Goal: Task Accomplishment & Management: Manage account settings

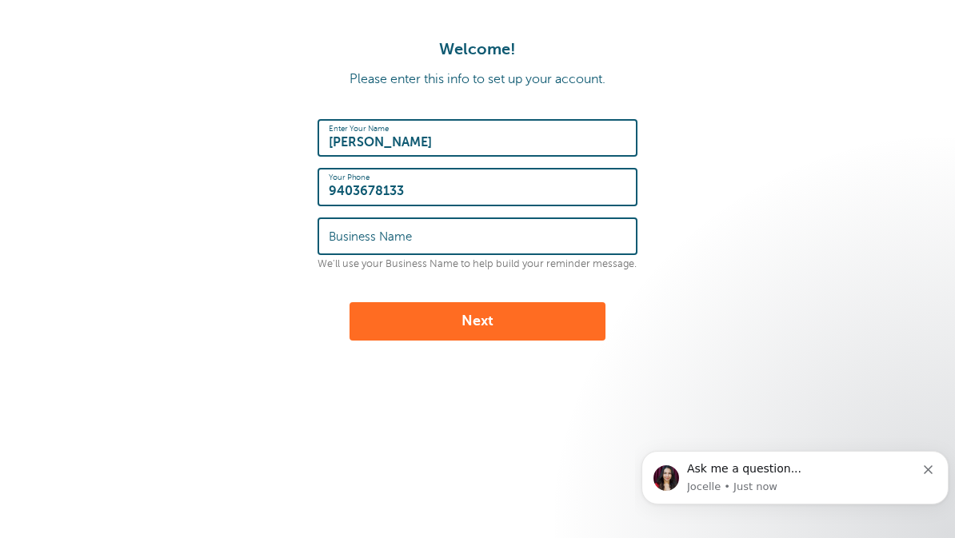
click at [535, 243] on input "Business Name" at bounding box center [477, 236] width 297 height 34
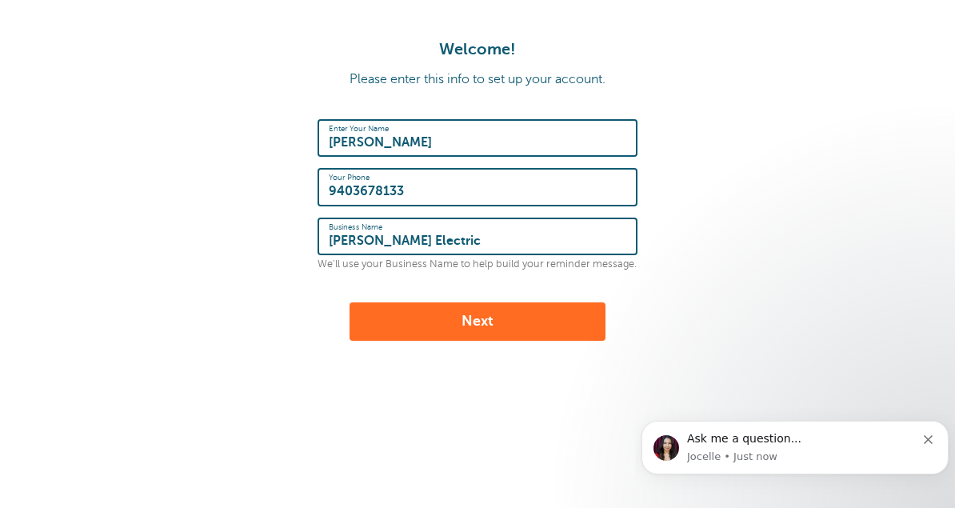
type input "Bunger Electric"
click at [560, 322] on button "Next" at bounding box center [477, 321] width 256 height 38
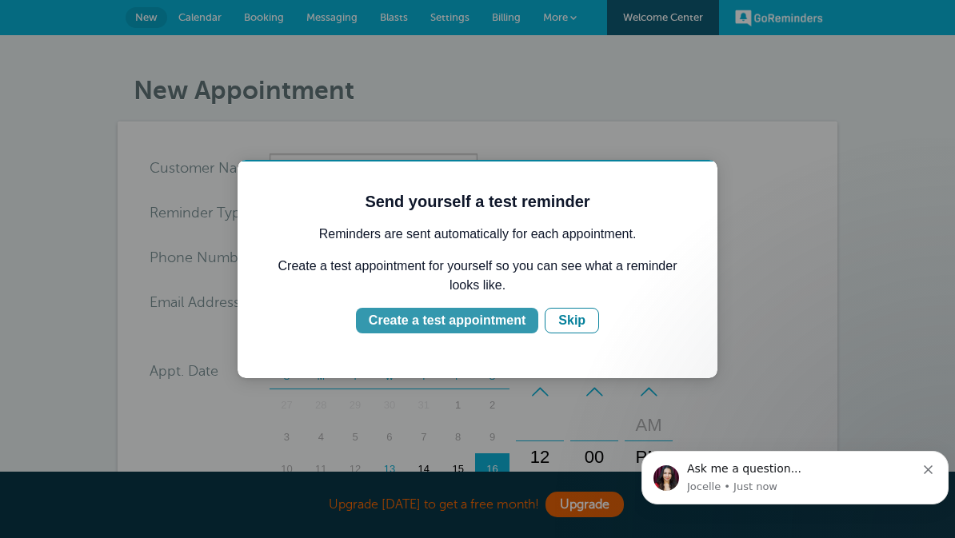
click at [503, 325] on div "Create a test appointment" at bounding box center [447, 320] width 157 height 19
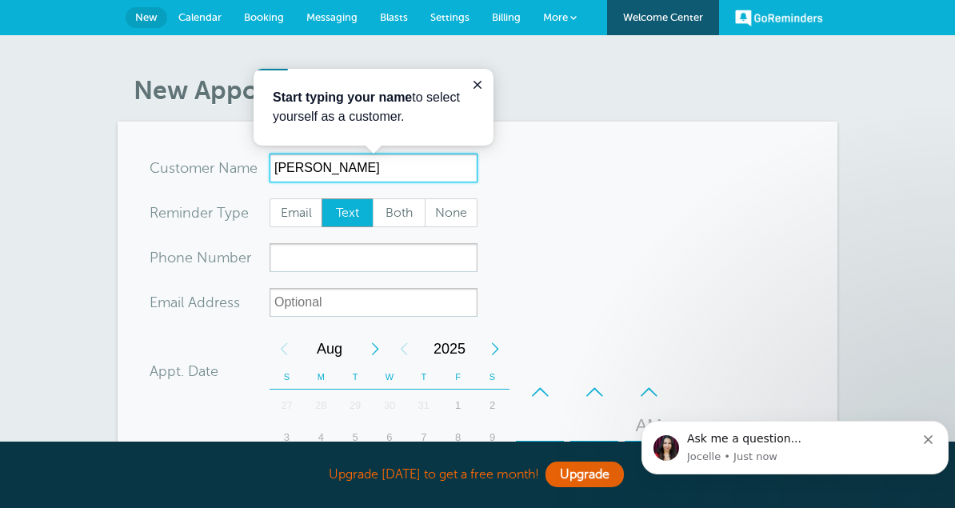
type input "Jane Doe"
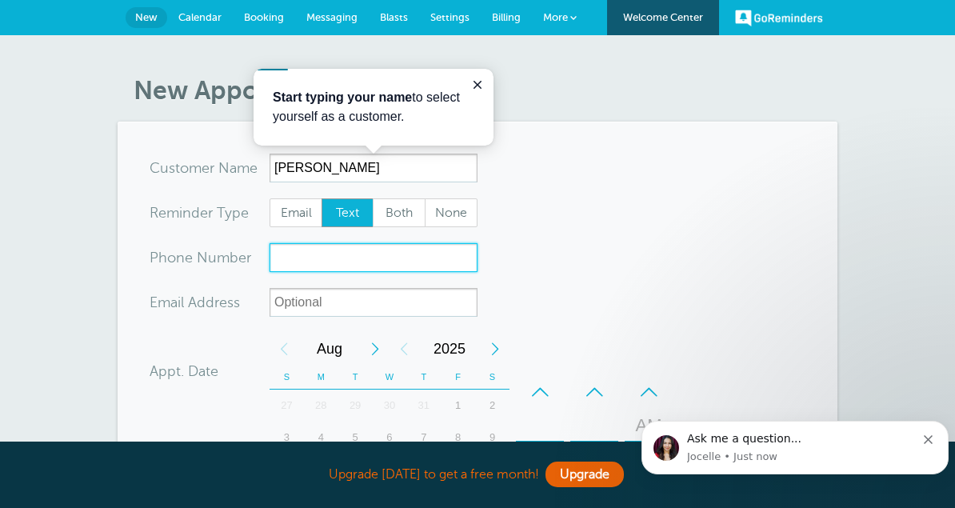
click at [433, 258] on input "xxx-no-autofill" at bounding box center [373, 257] width 208 height 29
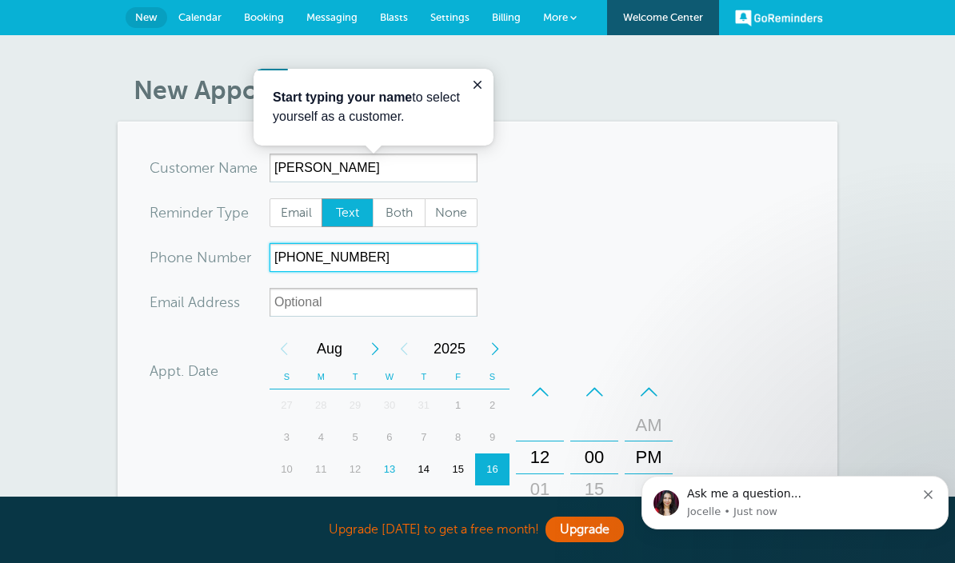
type input "(903)8157519"
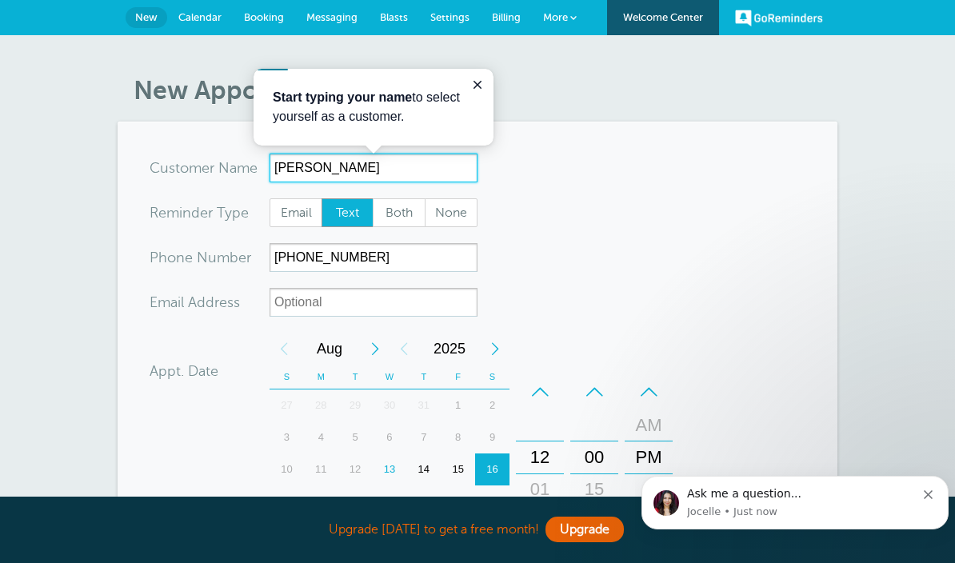
click at [369, 172] on input "Jane Doe" at bounding box center [373, 168] width 208 height 29
type input "J"
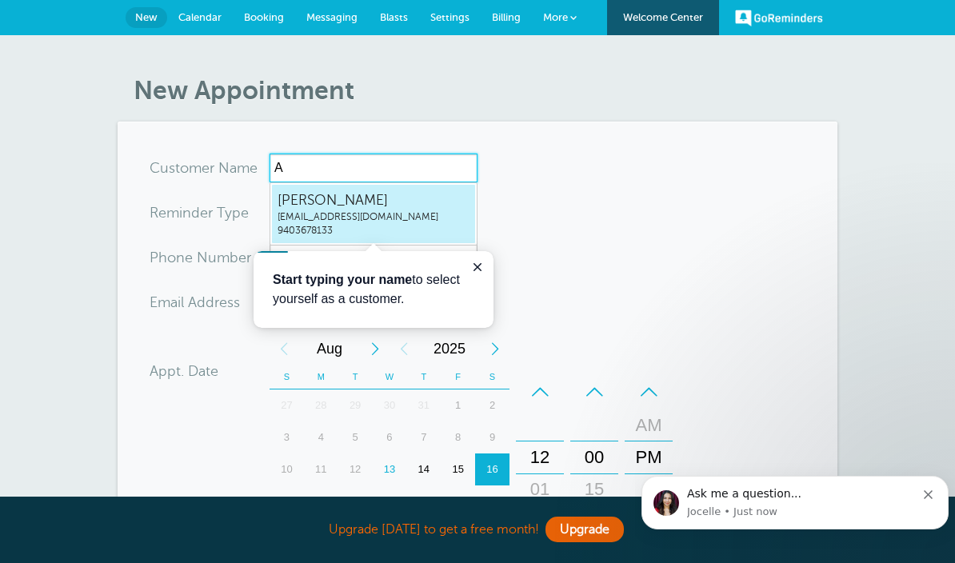
type input "Ah"
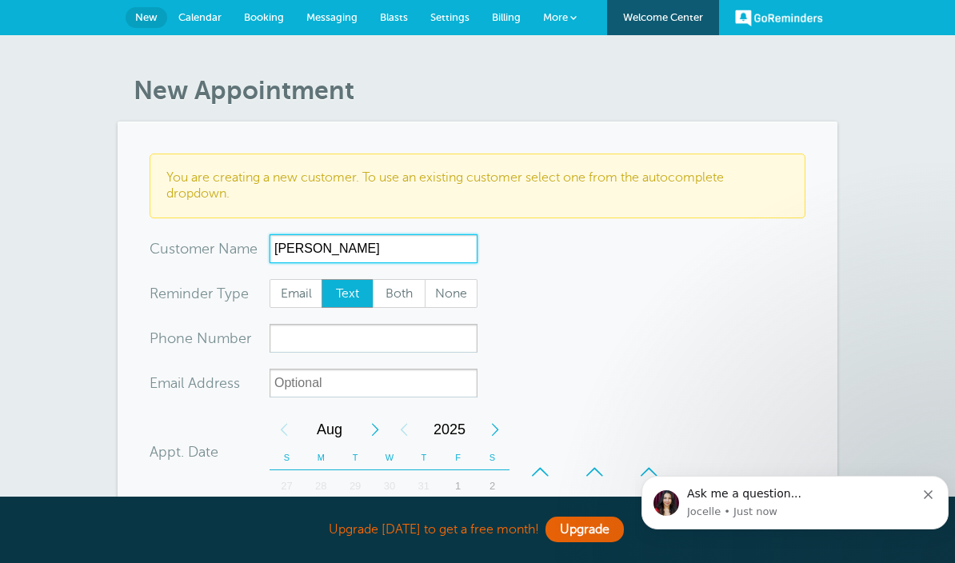
type input "Ashley Moncrief"
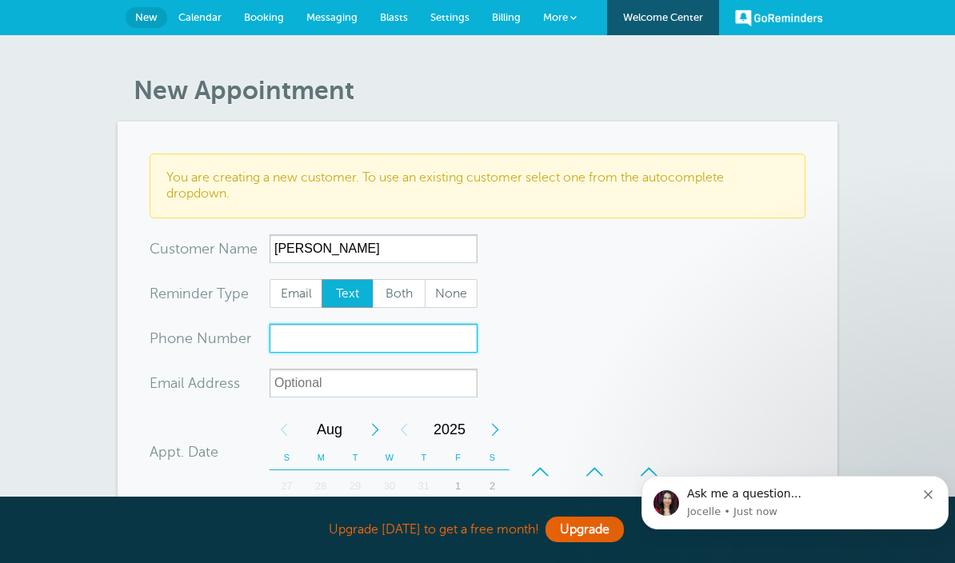
click at [448, 340] on input "xxx-no-autofill" at bounding box center [373, 338] width 208 height 29
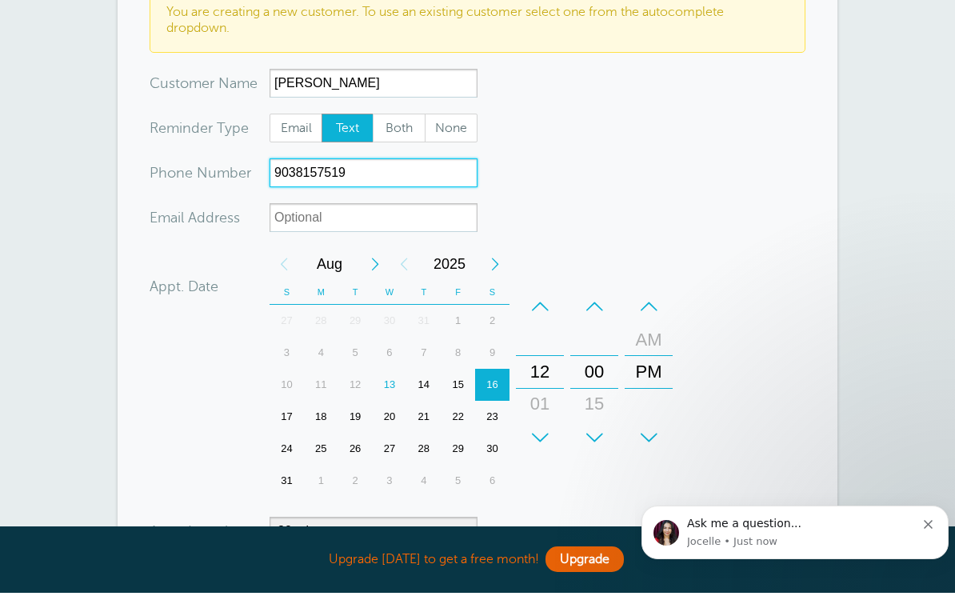
scroll to position [163, 0]
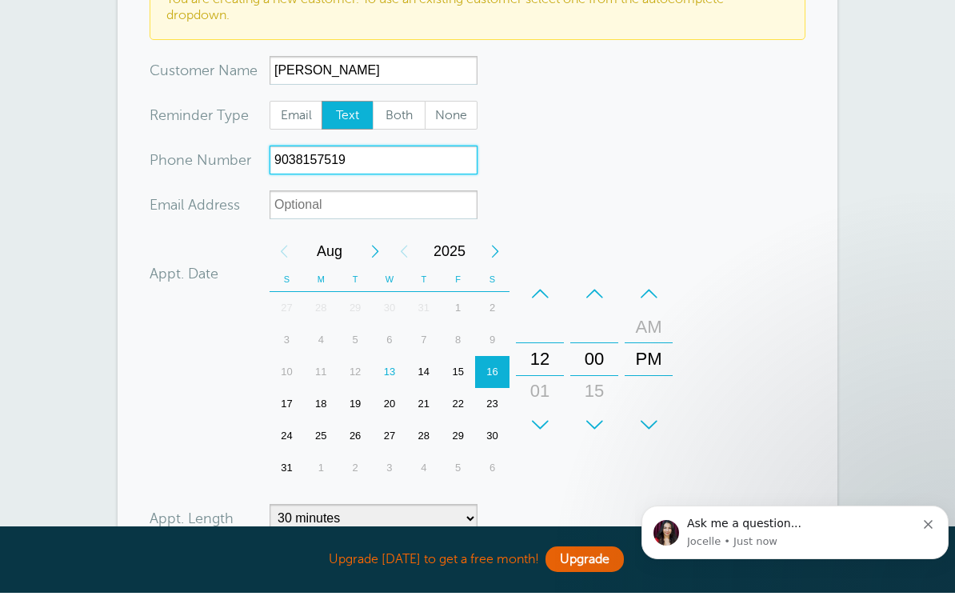
click at [462, 371] on div "15" at bounding box center [458, 387] width 34 height 32
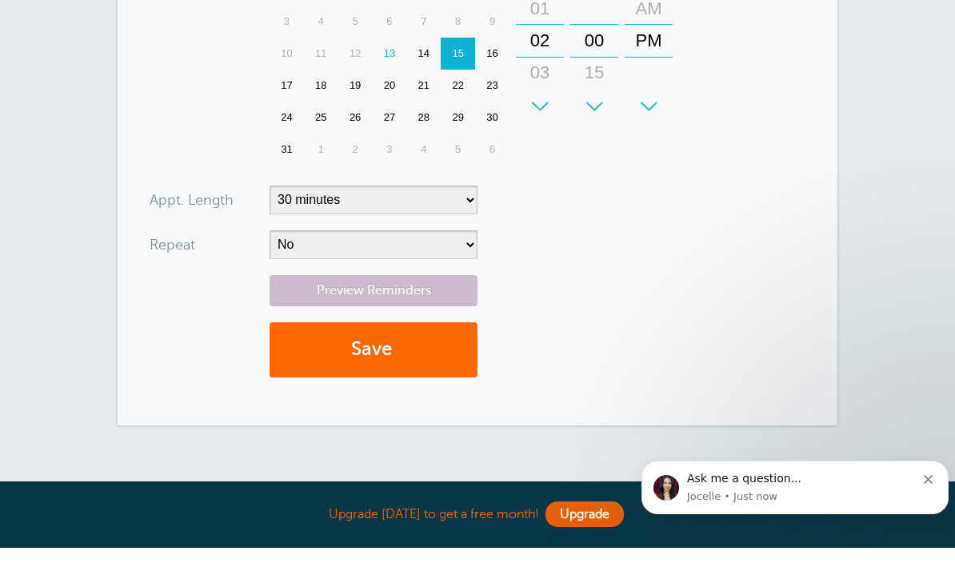
scroll to position [493, 0]
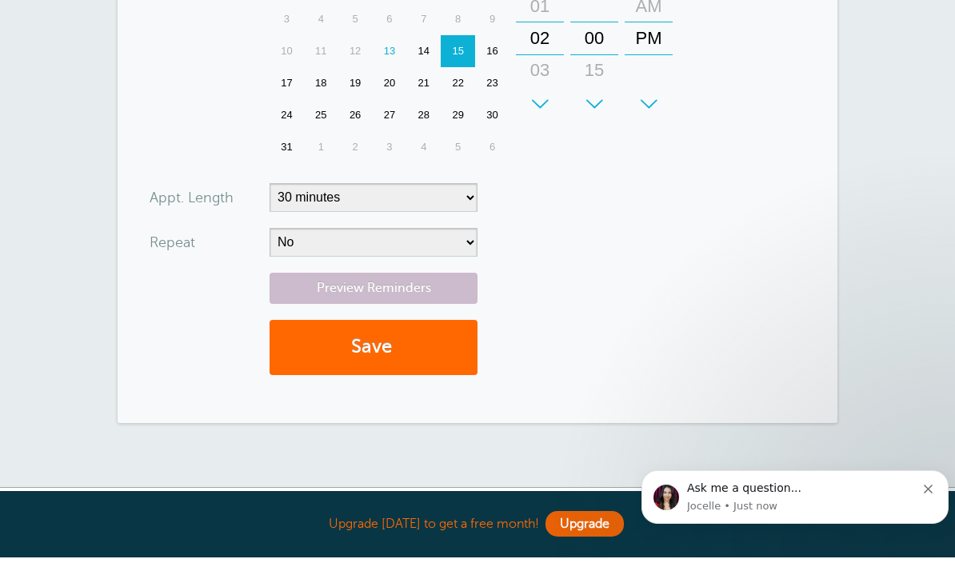
type input "9038157519"
click at [472, 194] on select "5 minutes 10 minutes 15 minutes 20 minutes 25 minutes 30 minutes 35 minutes 40 …" at bounding box center [373, 203] width 208 height 29
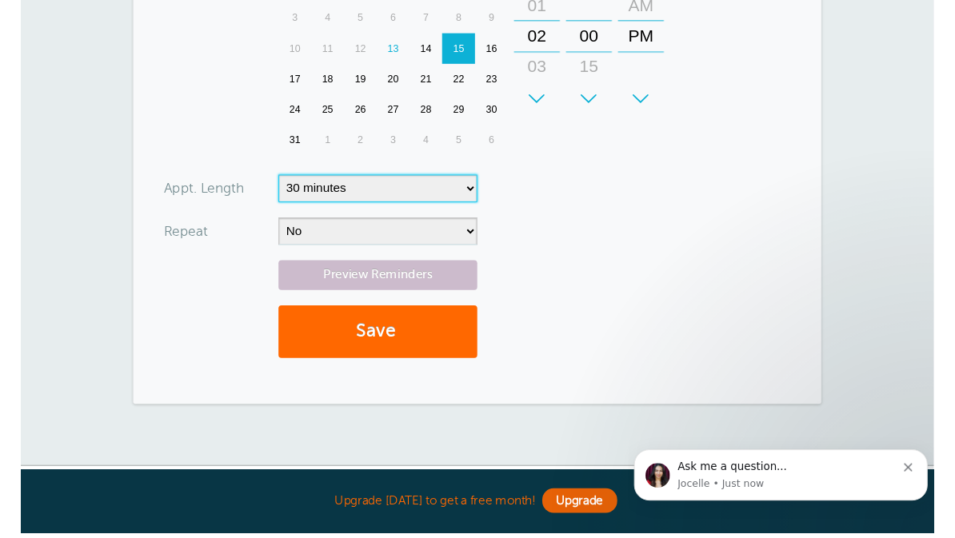
scroll to position [499, 0]
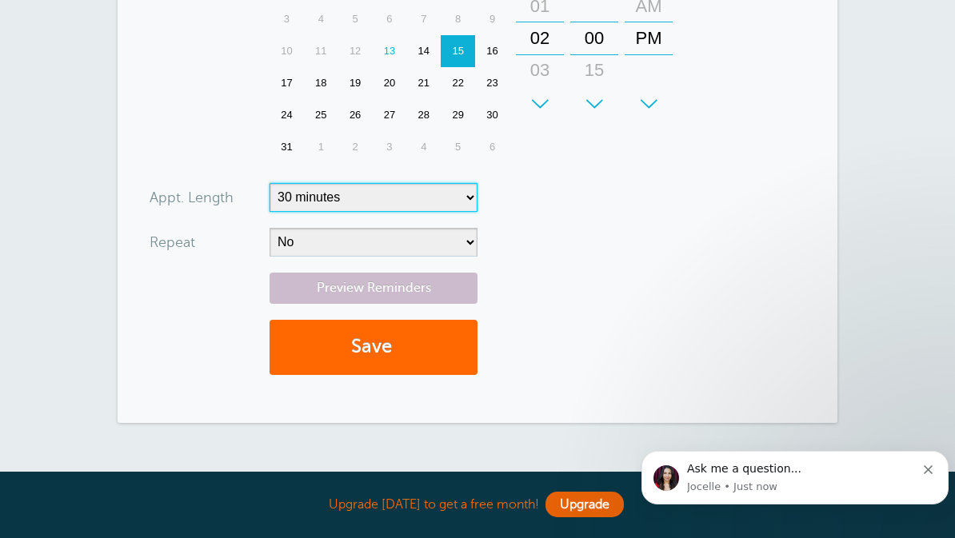
select select "60"
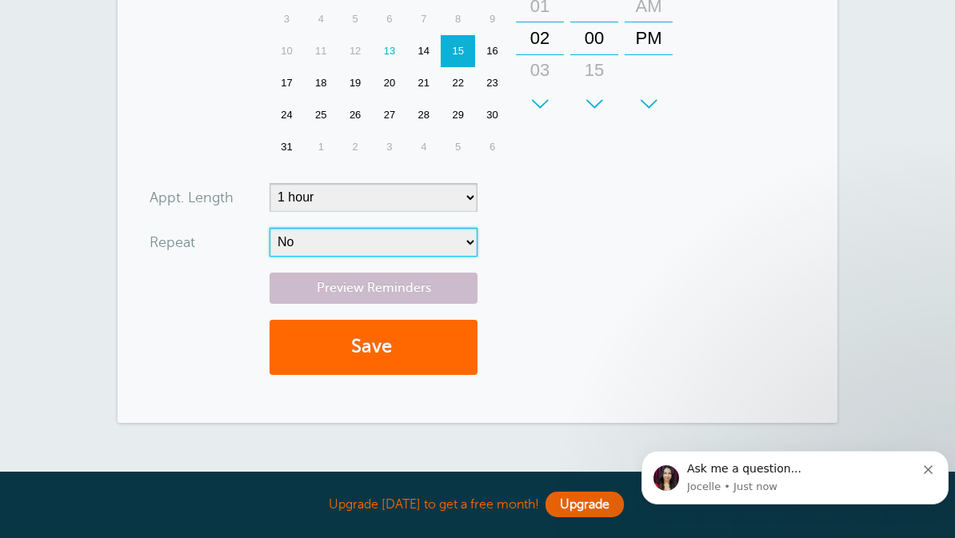
click at [464, 248] on select "No Daily Weekly Every 2 weeks Every 3 weeks Every 4 weeks Monthly Every 5 weeks…" at bounding box center [373, 242] width 208 height 29
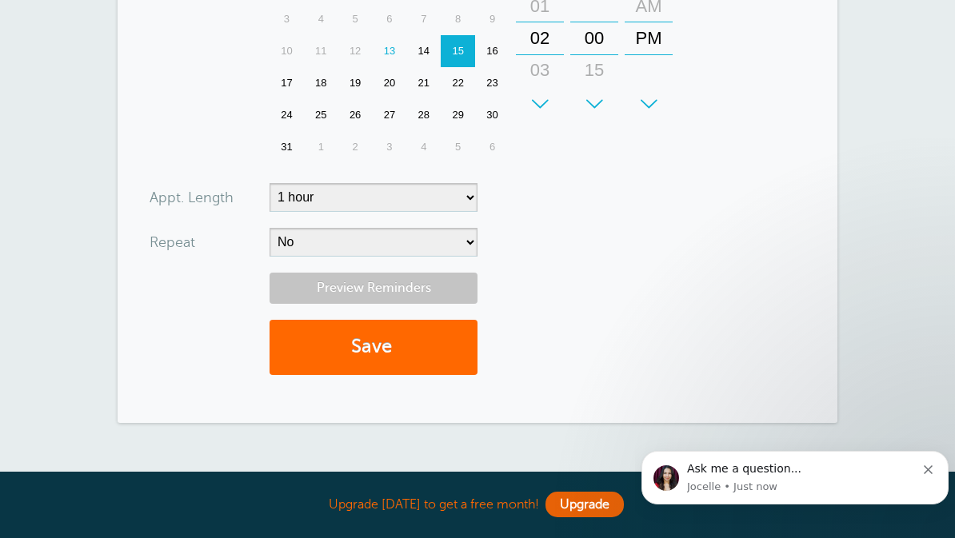
click at [437, 289] on link "Preview Reminders" at bounding box center [373, 288] width 208 height 31
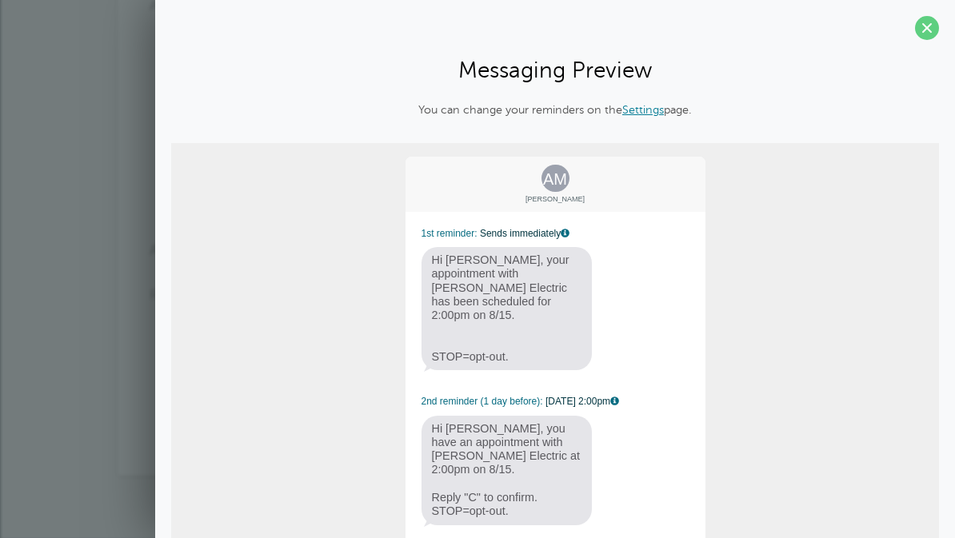
scroll to position [0, 0]
click at [948, 26] on section "Messaging Preview You can change your reminders on the Settings page. AM Ashley…" at bounding box center [555, 386] width 800 height 772
click at [922, 29] on span at bounding box center [927, 28] width 24 height 24
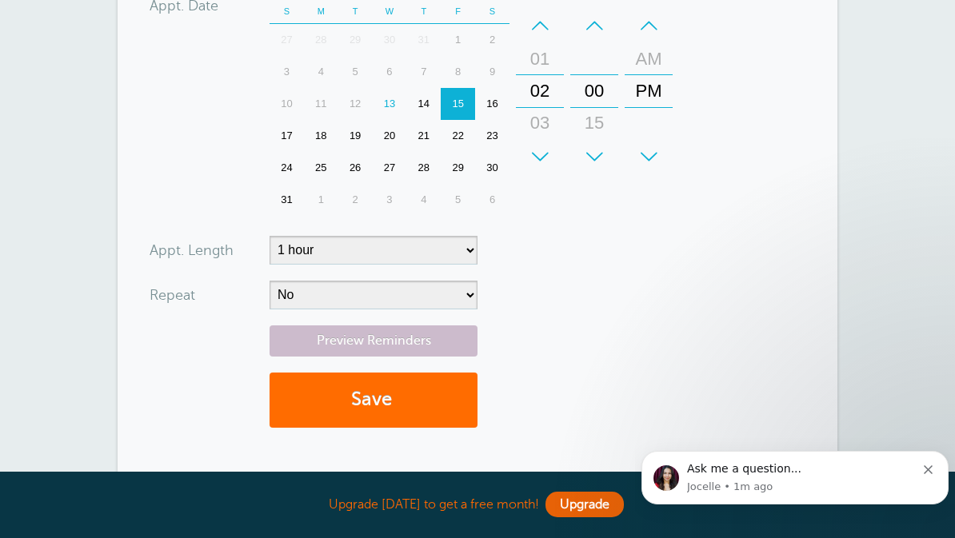
click at [420, 408] on button "Save" at bounding box center [373, 400] width 208 height 55
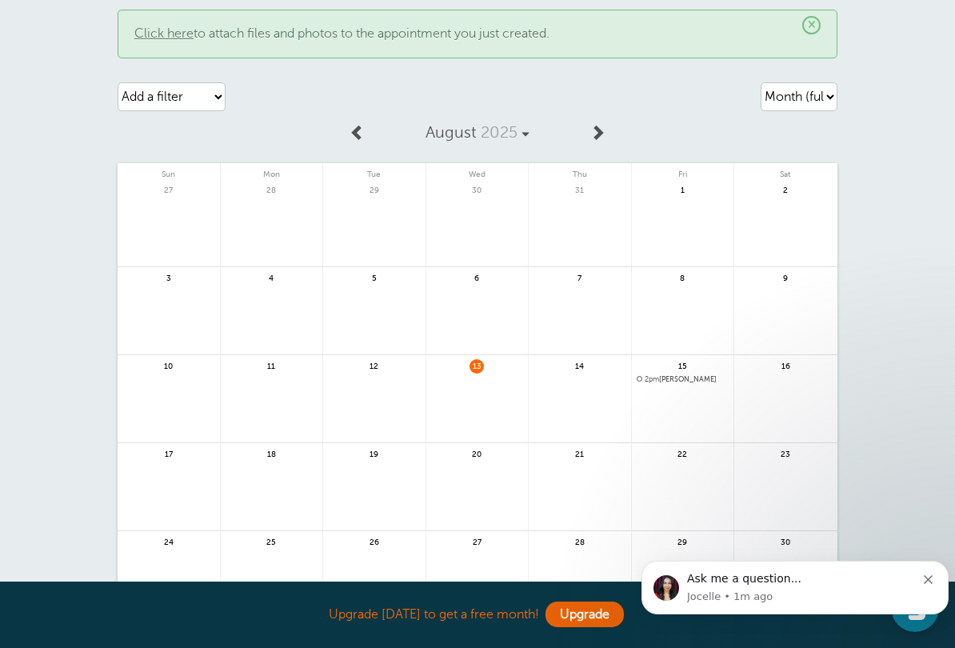
scroll to position [44, 0]
click at [683, 398] on link at bounding box center [683, 419] width 102 height 70
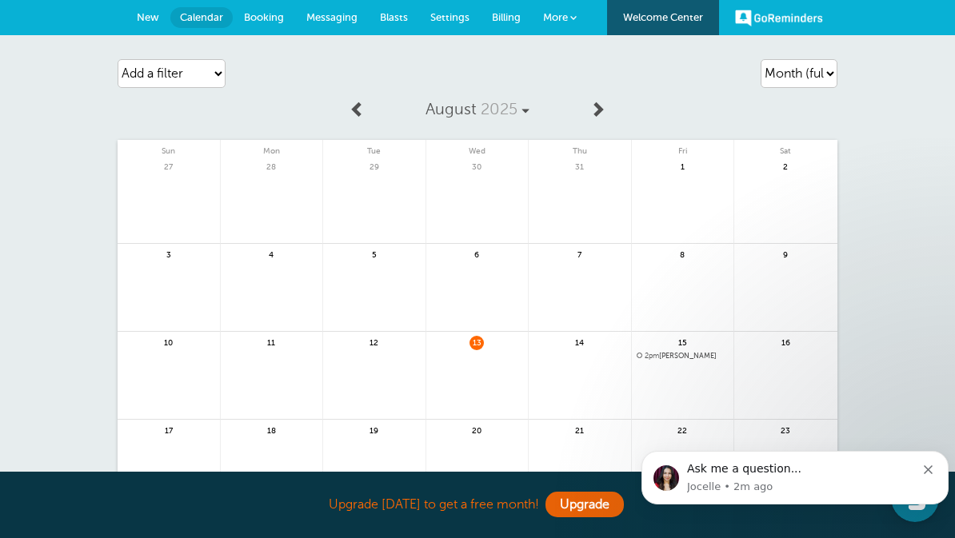
click at [156, 22] on span "New" at bounding box center [148, 17] width 22 height 12
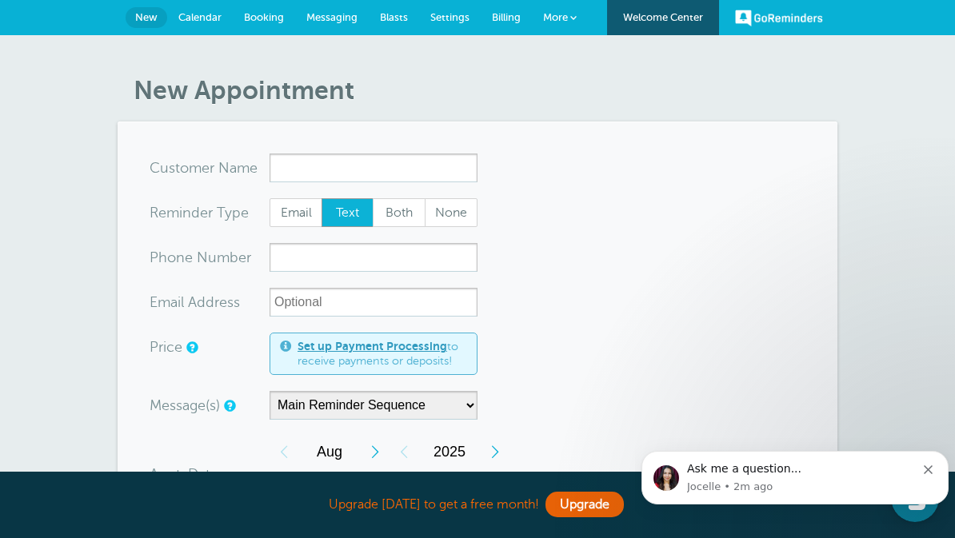
click at [216, 27] on link "Calendar" at bounding box center [200, 17] width 66 height 35
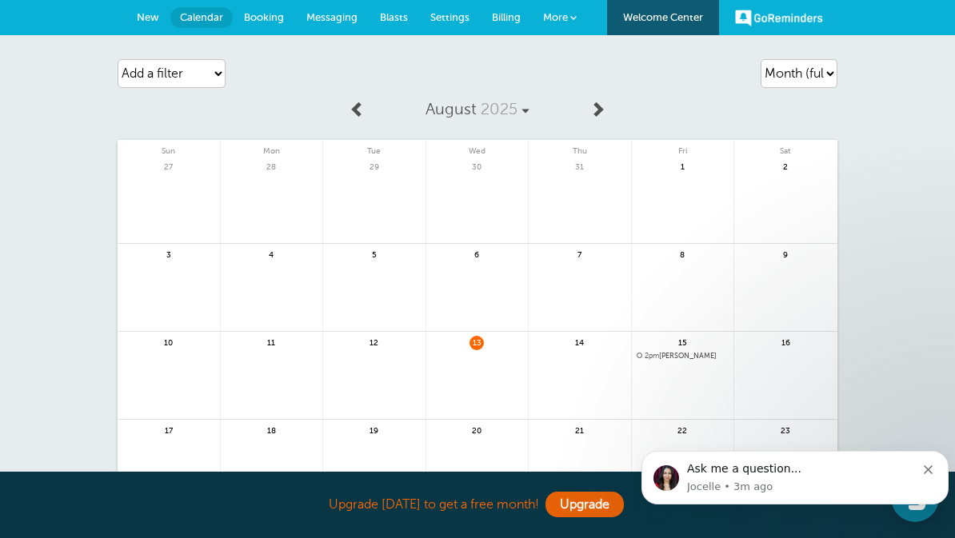
click at [262, 29] on link "Booking" at bounding box center [264, 17] width 62 height 35
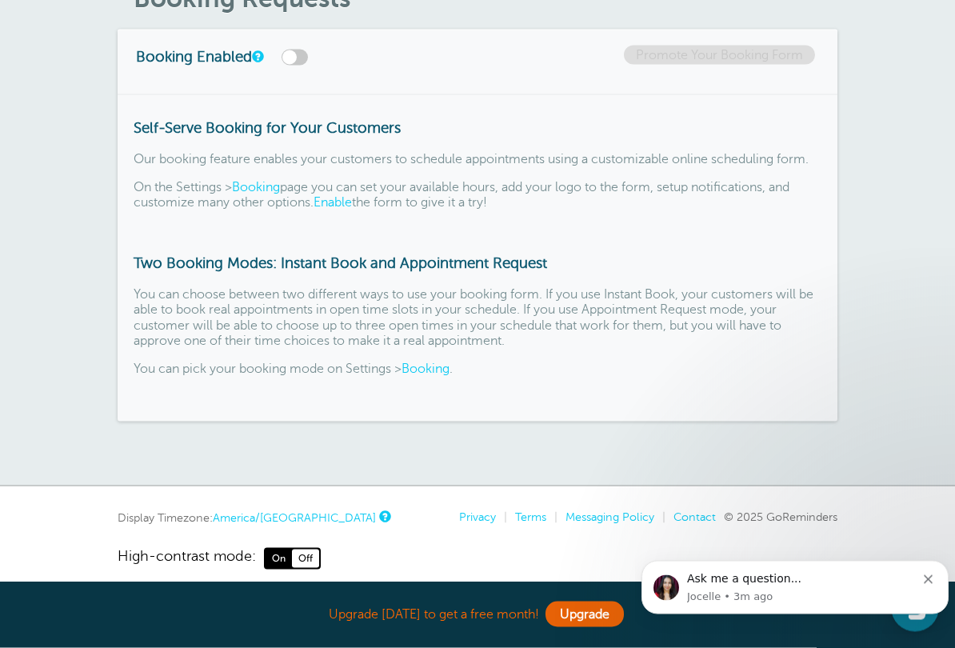
scroll to position [93, 0]
click at [832, 537] on div "Ask me a question..." at bounding box center [805, 579] width 237 height 16
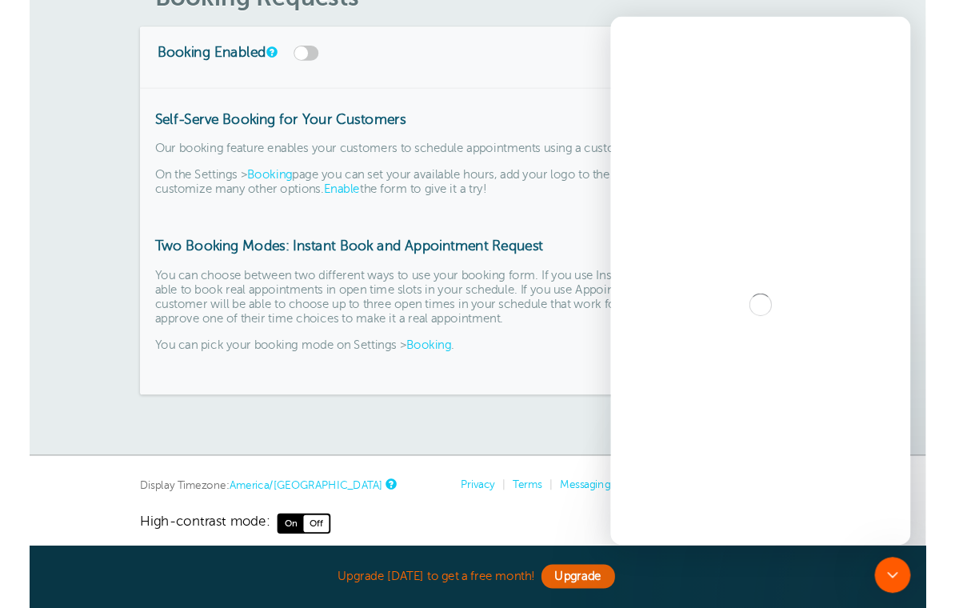
scroll to position [0, 0]
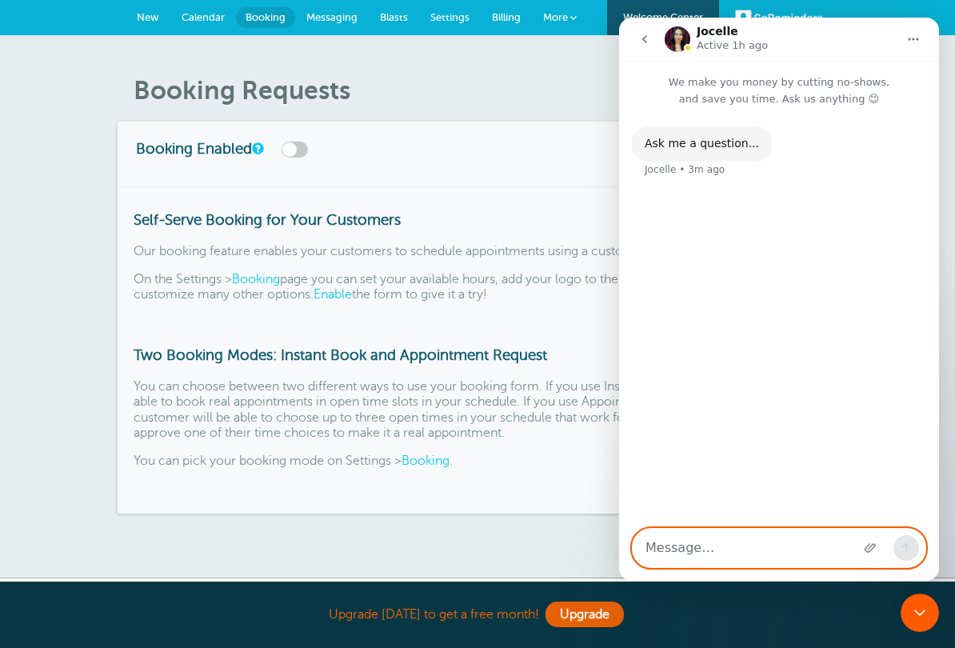
click at [828, 537] on textarea "Message…" at bounding box center [778, 548] width 293 height 38
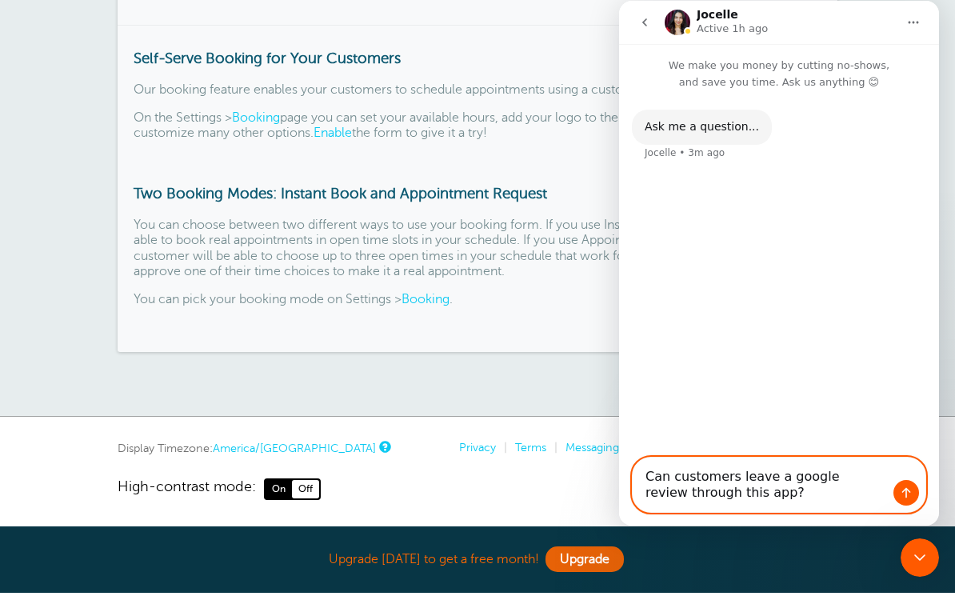
type textarea "Can customers leave a google review through this app?"
click at [909, 481] on button "Send a message…" at bounding box center [906, 493] width 26 height 26
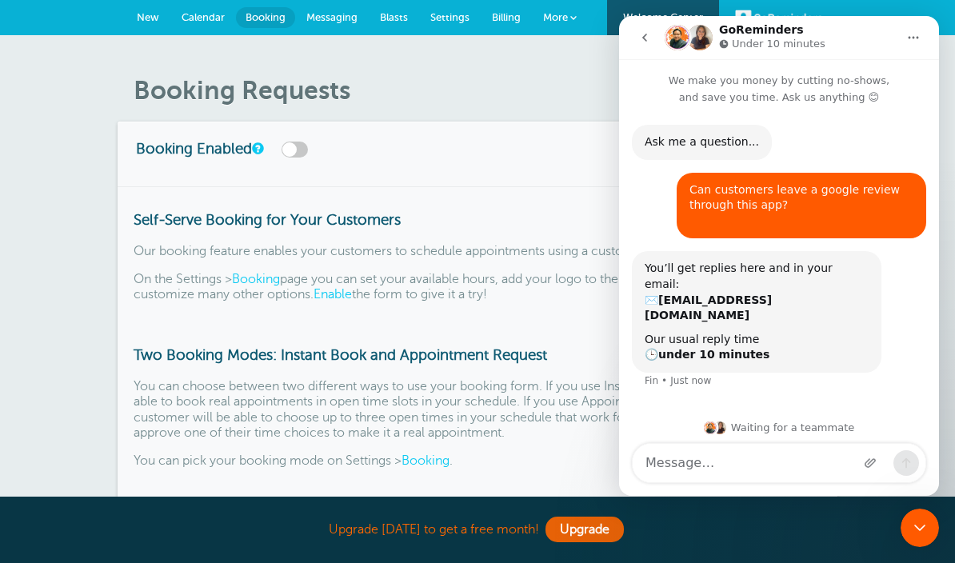
click at [529, 124] on div "Booking Enabled Promote Your Booking Form" at bounding box center [478, 154] width 720 height 64
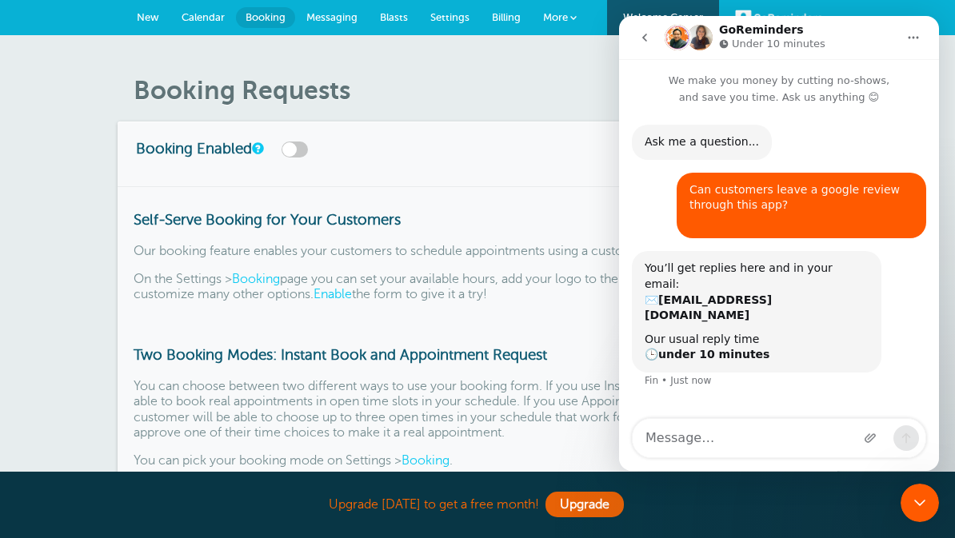
click at [324, 30] on link "Messaging" at bounding box center [332, 17] width 74 height 35
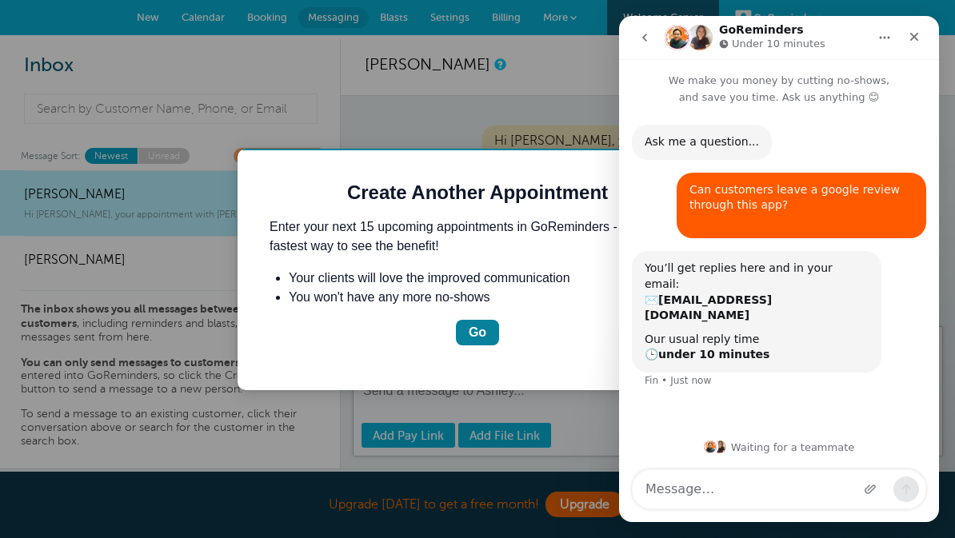
click at [644, 35] on icon "go back" at bounding box center [644, 38] width 5 height 8
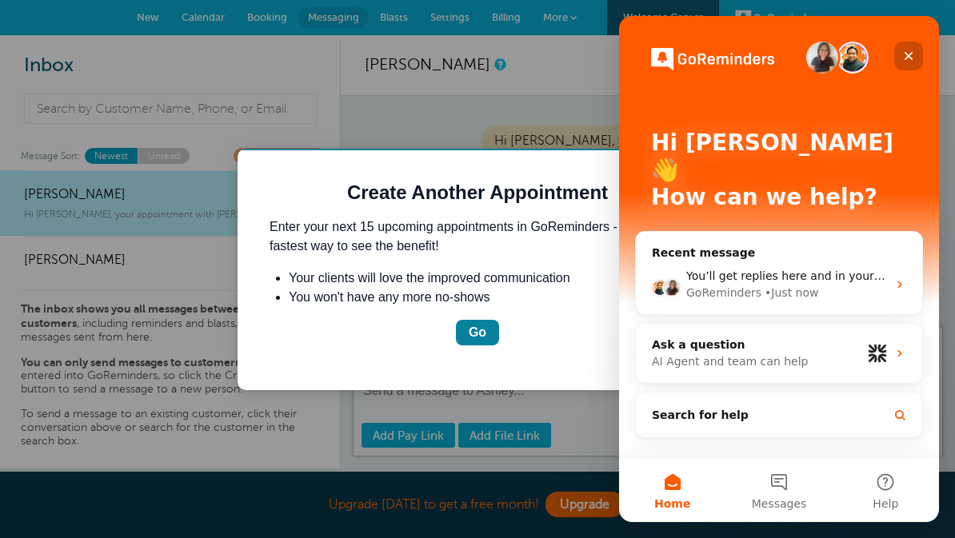
click at [910, 57] on icon "Close" at bounding box center [908, 56] width 9 height 9
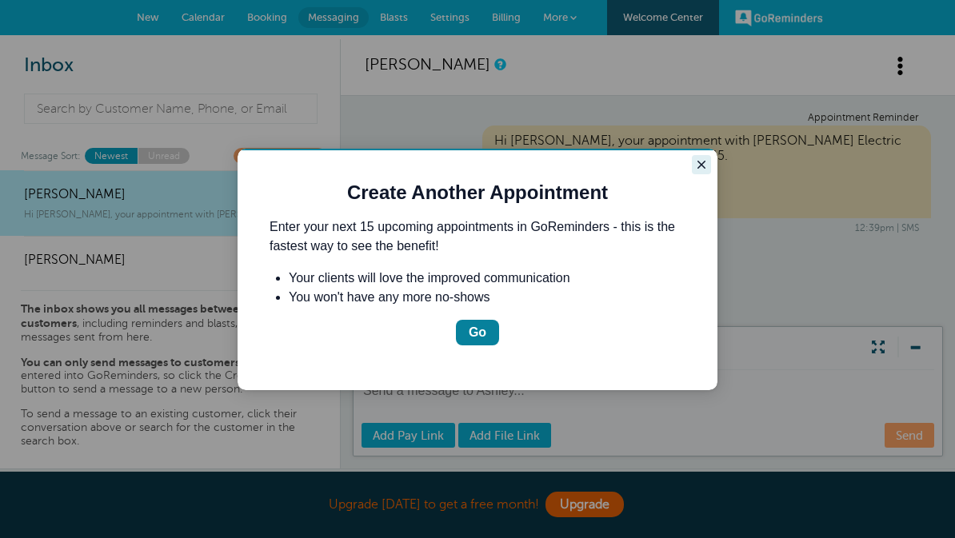
click at [693, 172] on button "Close guide" at bounding box center [701, 164] width 19 height 19
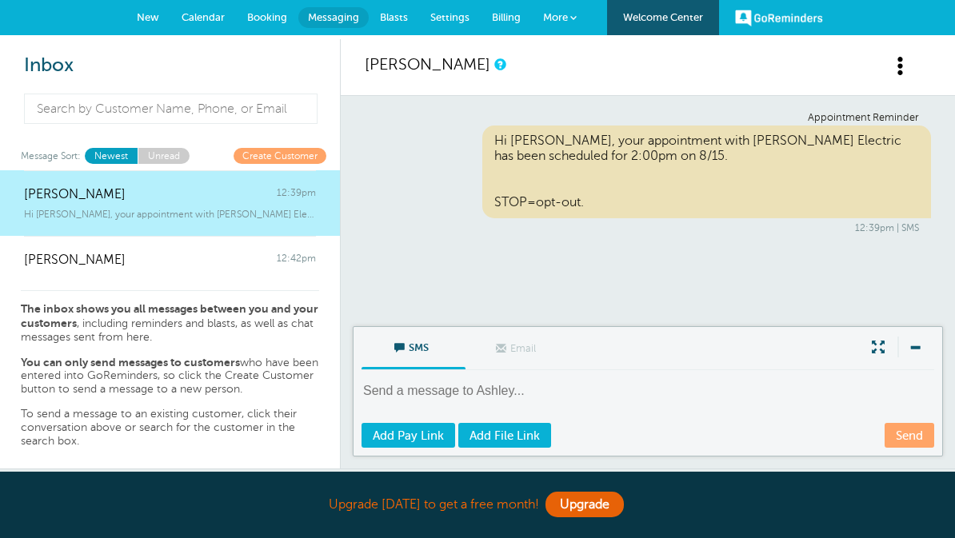
click at [375, 27] on link "Blasts" at bounding box center [394, 17] width 50 height 35
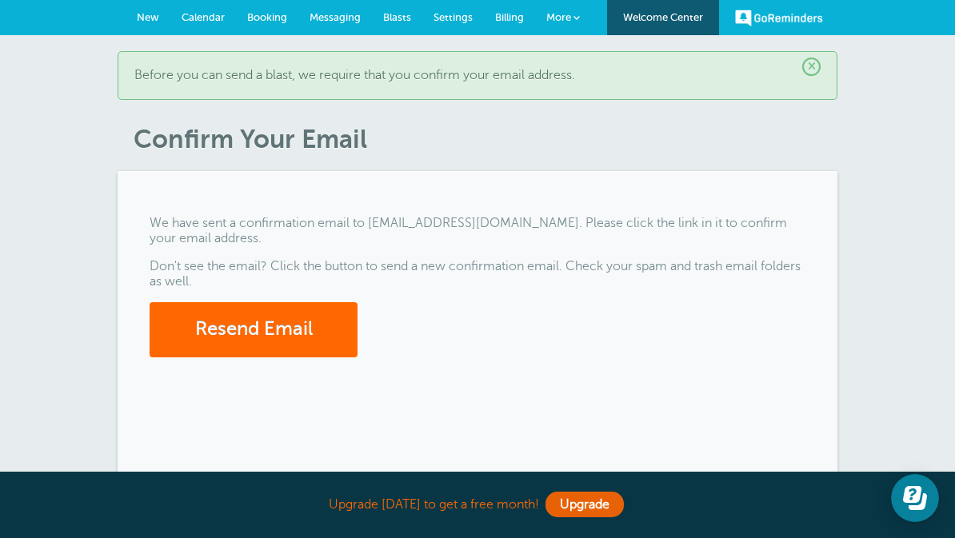
click at [502, 26] on link "Billing" at bounding box center [509, 17] width 51 height 35
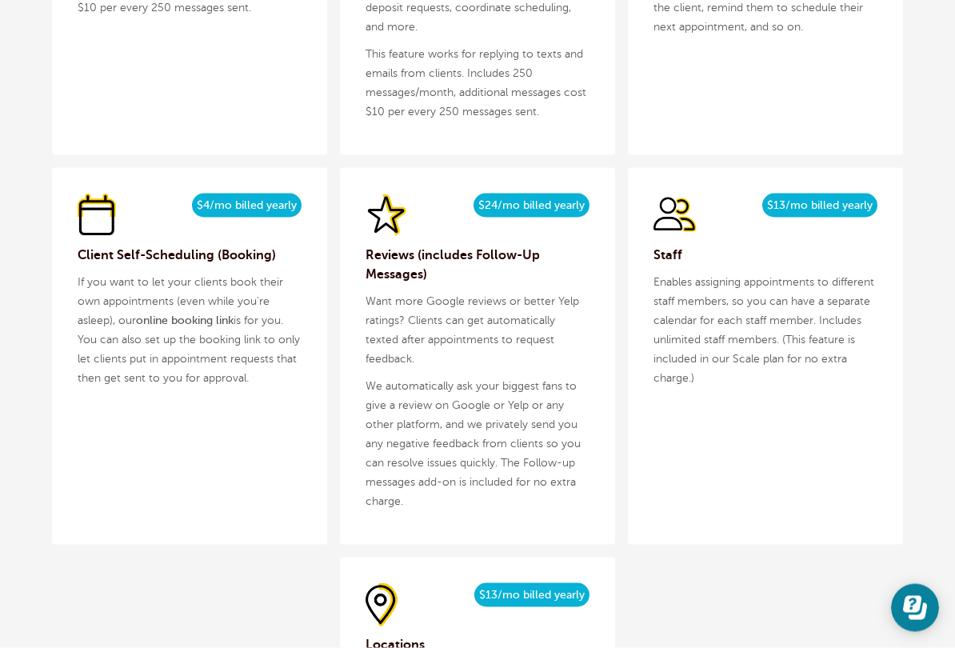
scroll to position [2013, 0]
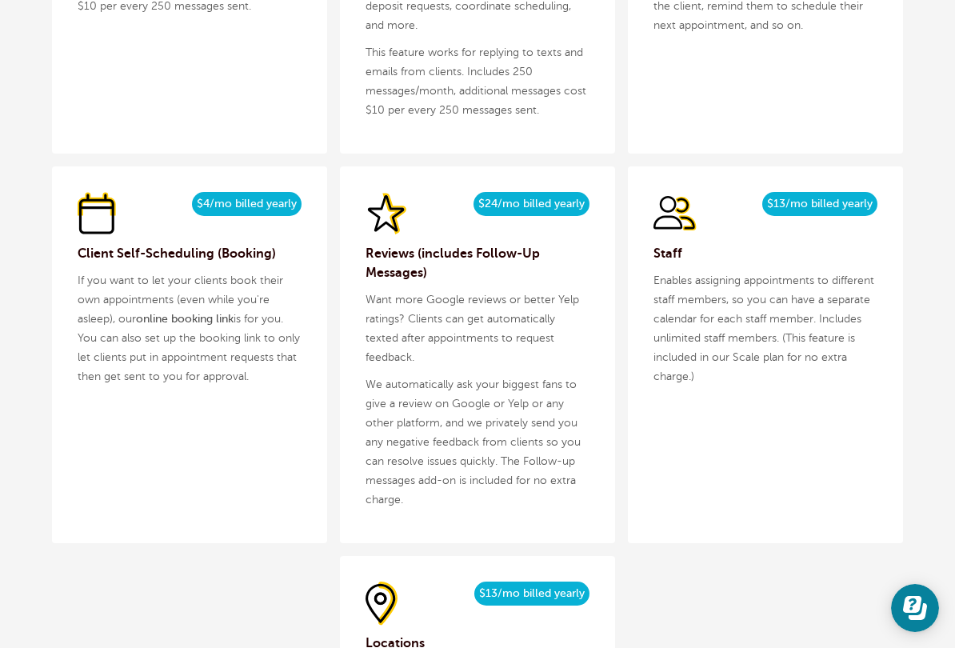
click at [570, 458] on p "We automatically ask your biggest fans to give a review on Google or Yelp or an…" at bounding box center [477, 442] width 224 height 134
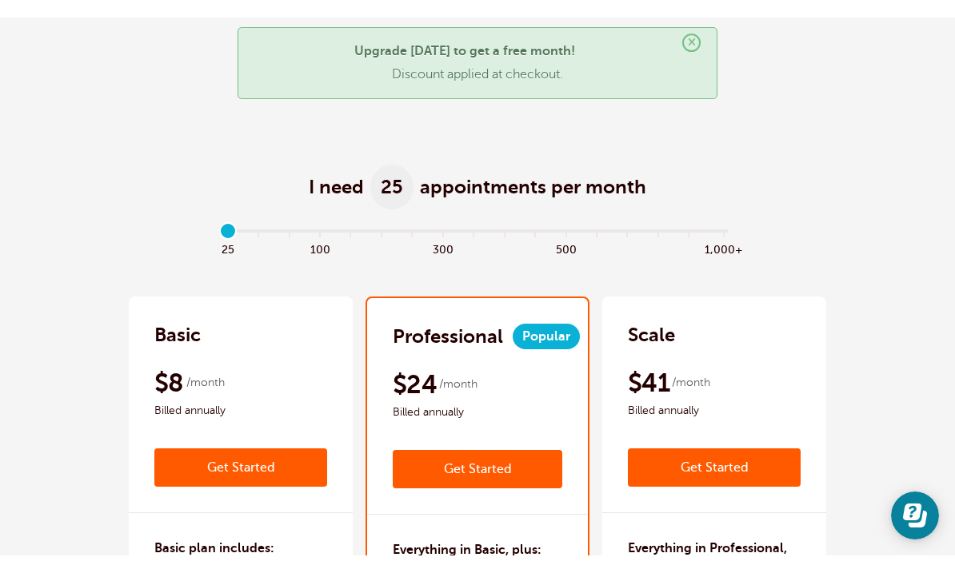
scroll to position [0, 0]
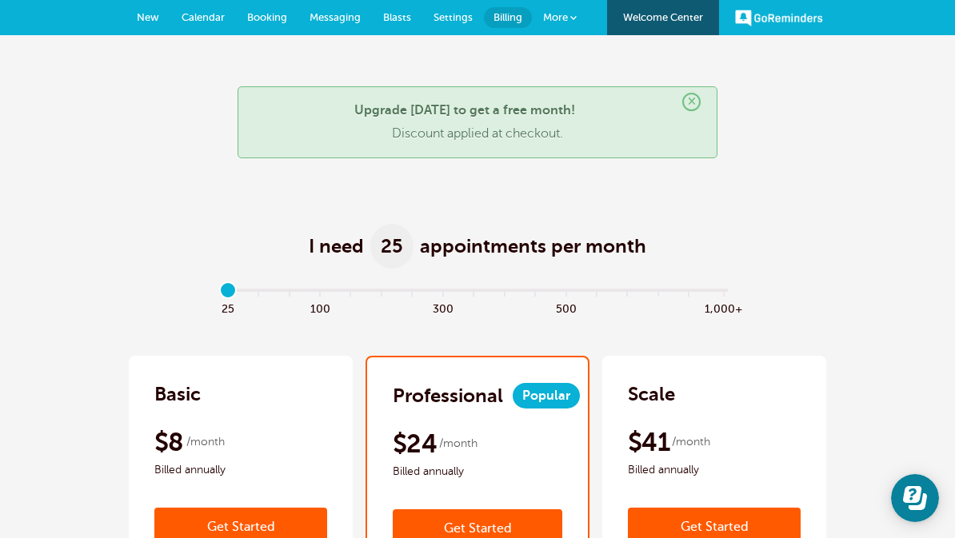
click at [321, 312] on span "100" at bounding box center [320, 307] width 30 height 18
type input "3"
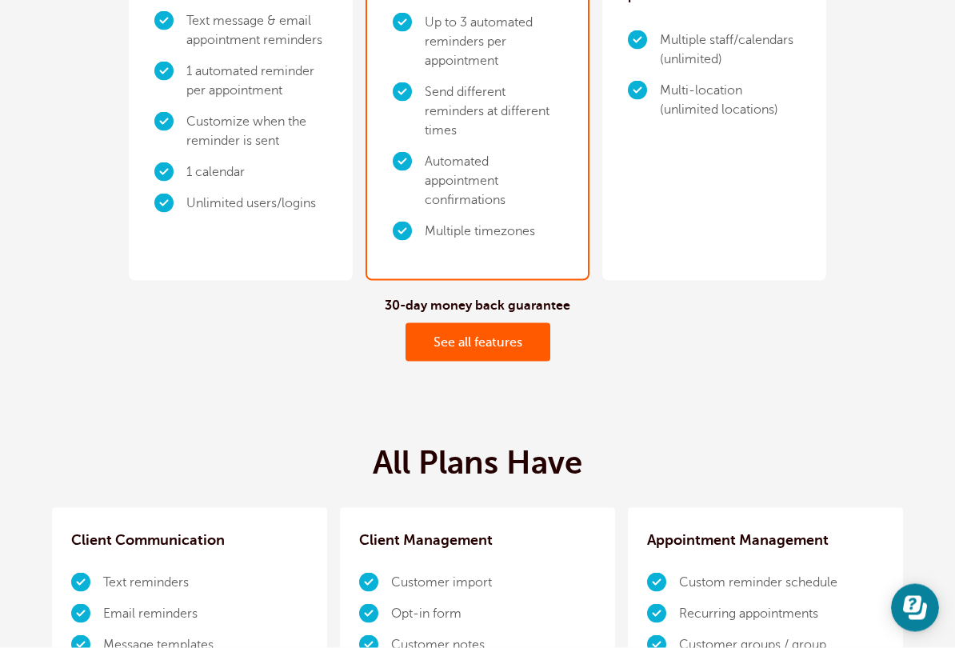
click at [495, 357] on link "See all features" at bounding box center [477, 342] width 145 height 38
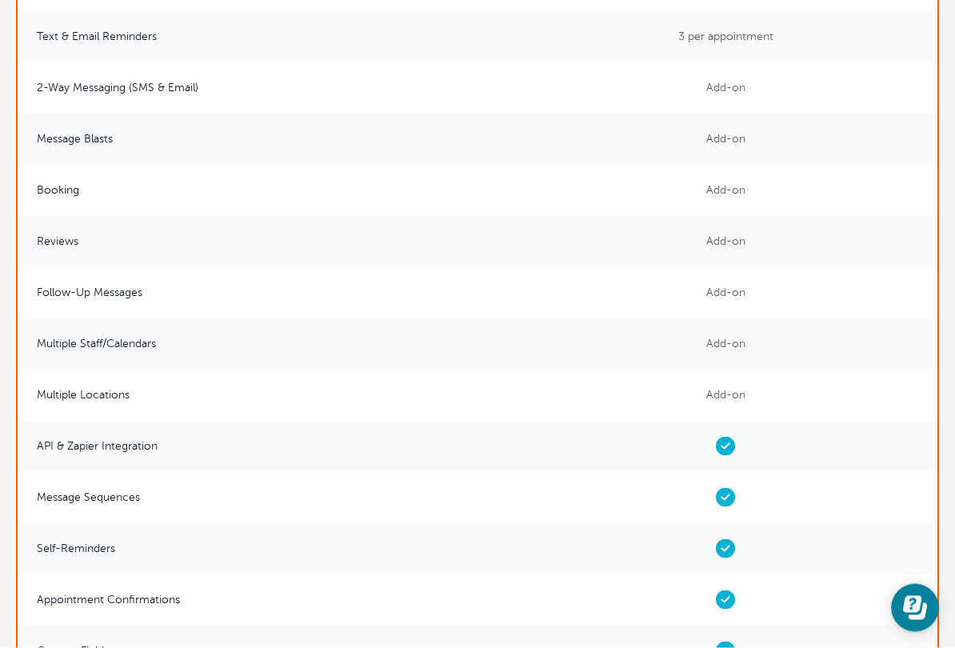
scroll to position [5622, 0]
click at [742, 266] on span "Add-on" at bounding box center [725, 240] width 424 height 51
click at [747, 260] on span "Add-on" at bounding box center [725, 240] width 424 height 51
click at [748, 264] on span "Add-on" at bounding box center [725, 240] width 424 height 51
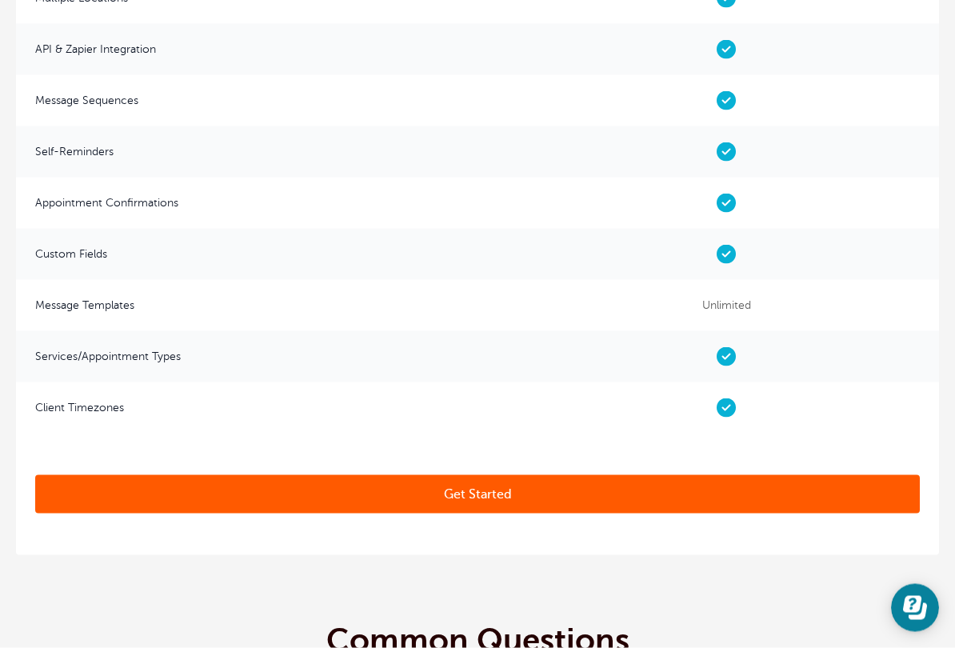
scroll to position [7897, 0]
